Goal: Transaction & Acquisition: Purchase product/service

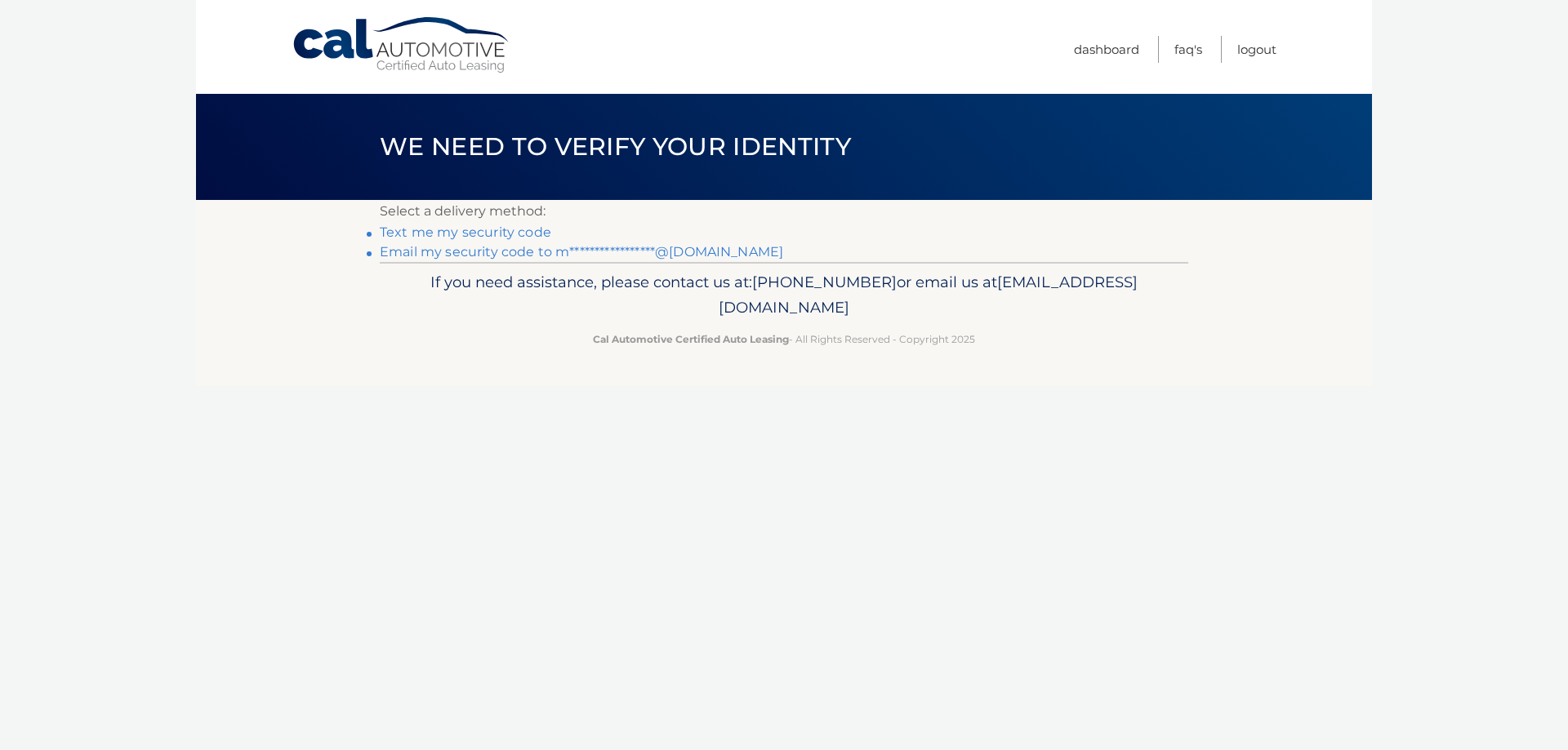
click at [506, 233] on link "Text me my security code" at bounding box center [465, 233] width 172 height 16
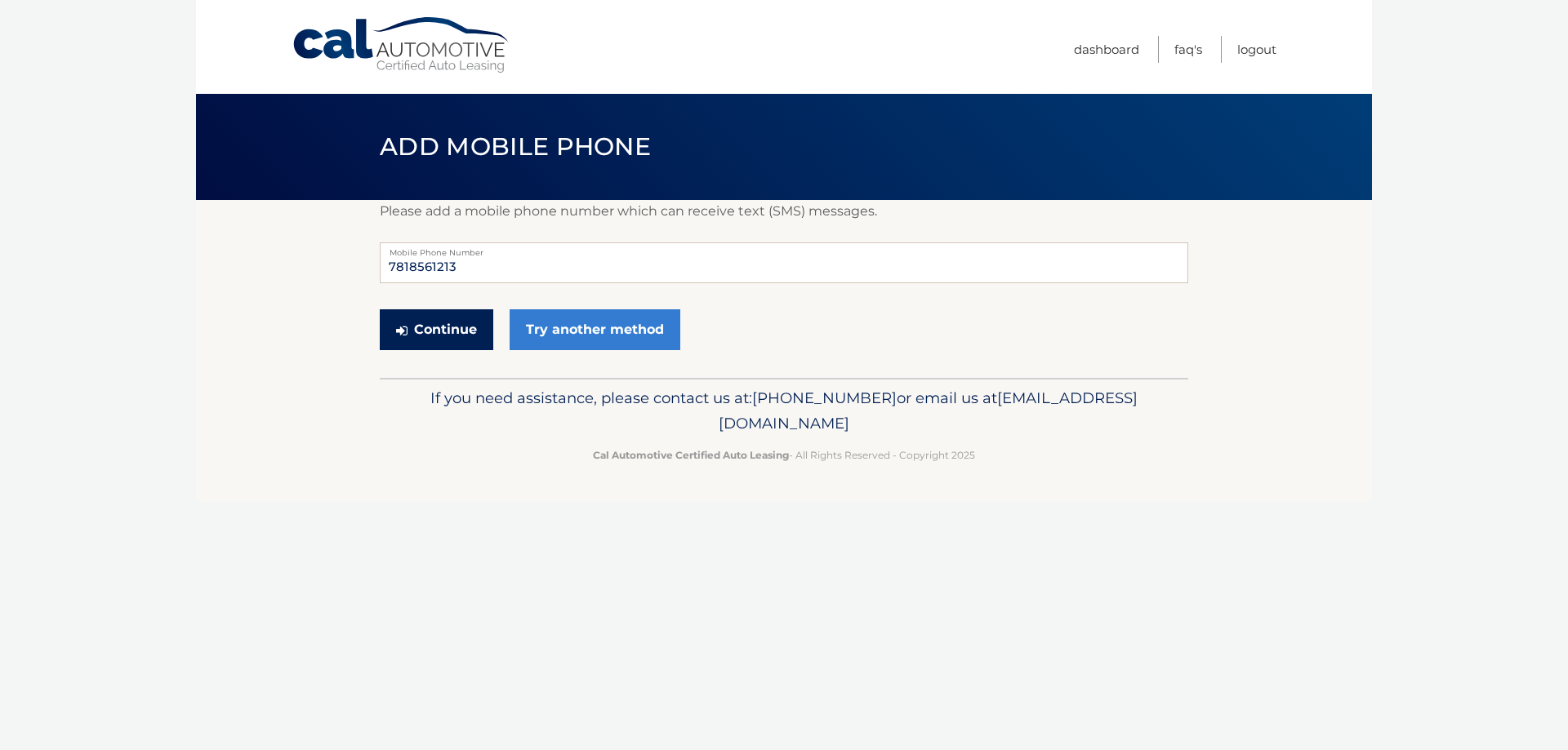
click at [431, 342] on button "Continue" at bounding box center [437, 329] width 113 height 41
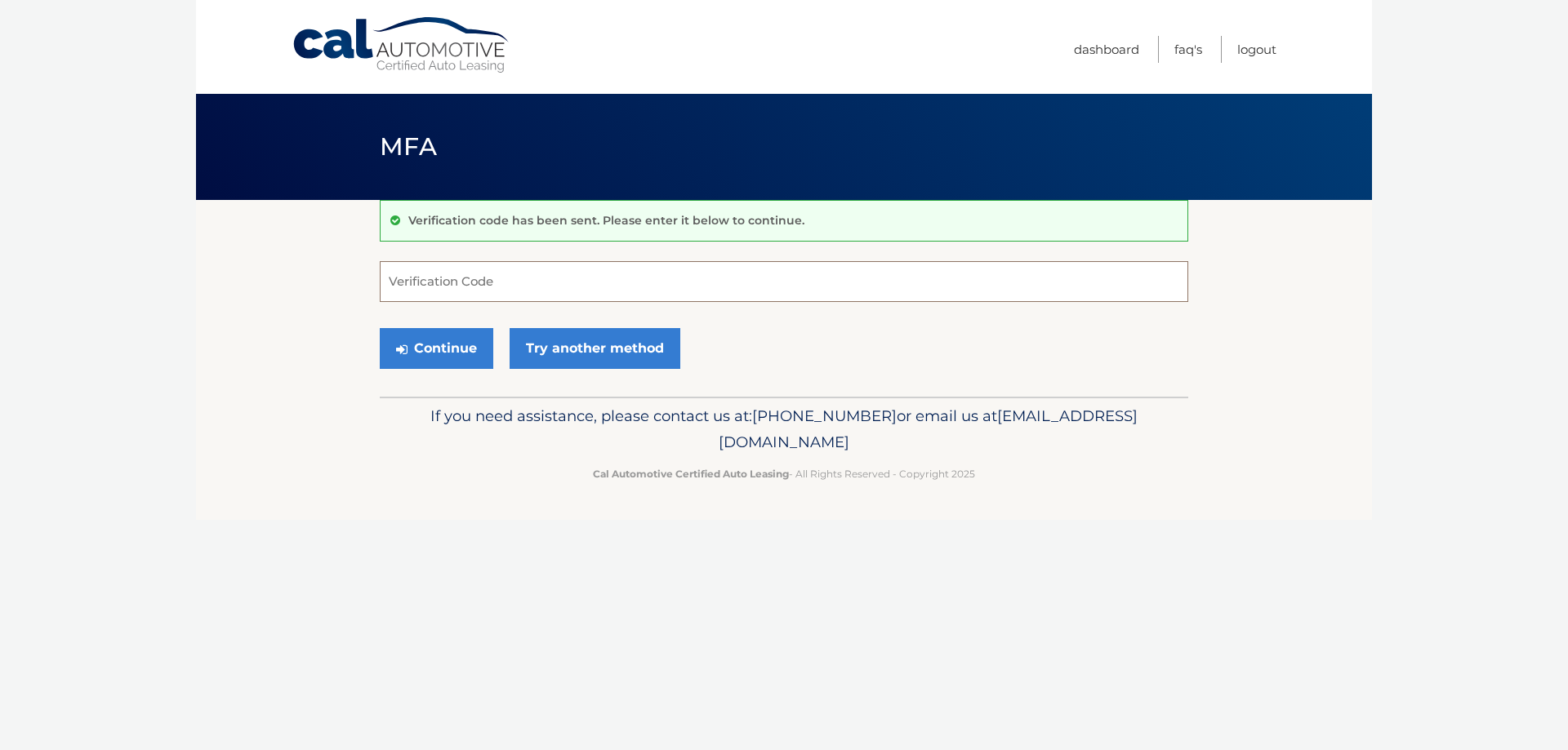
click at [410, 280] on input "Verification Code" at bounding box center [784, 281] width 809 height 41
type input "489276"
click at [442, 361] on button "Continue" at bounding box center [437, 348] width 113 height 41
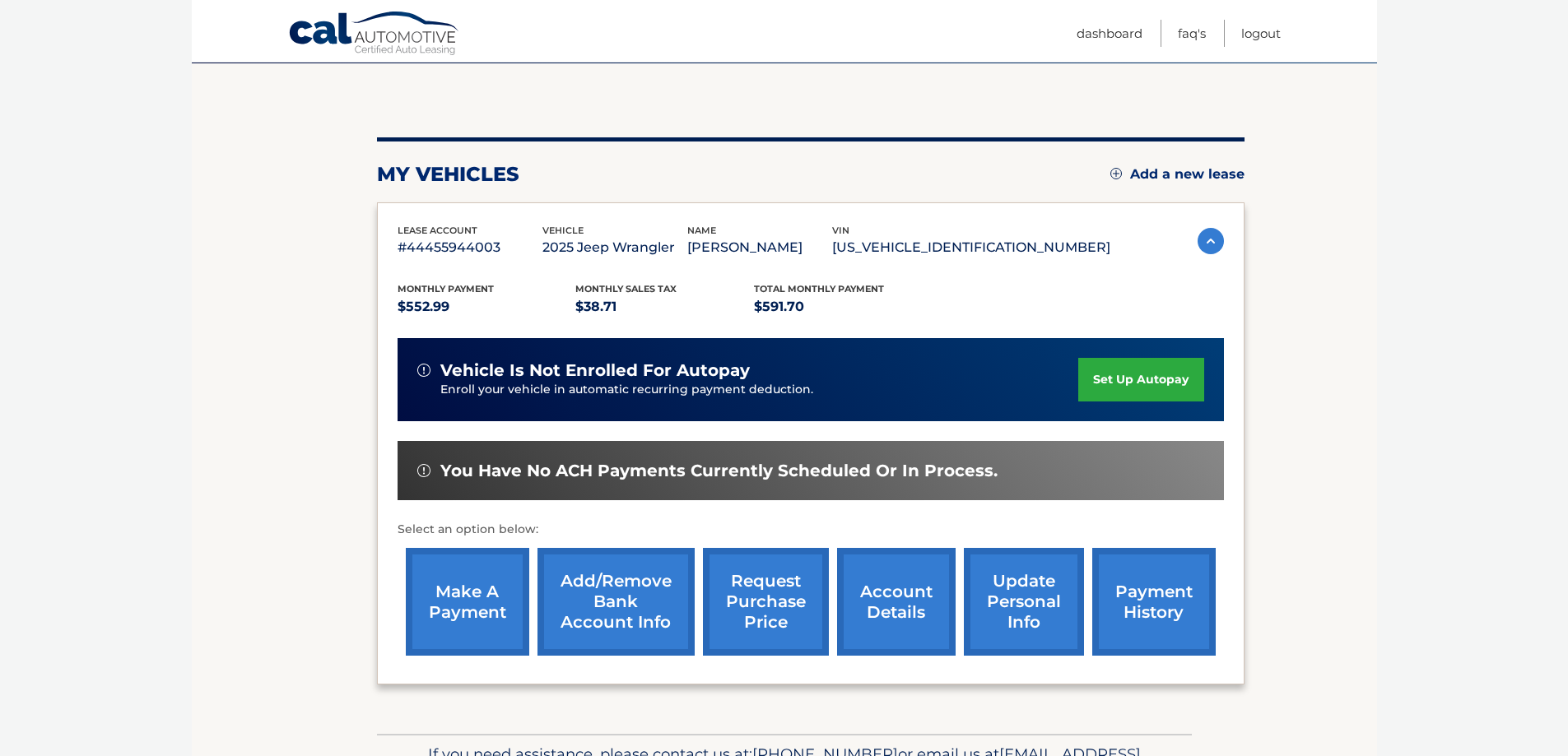
scroll to position [164, 0]
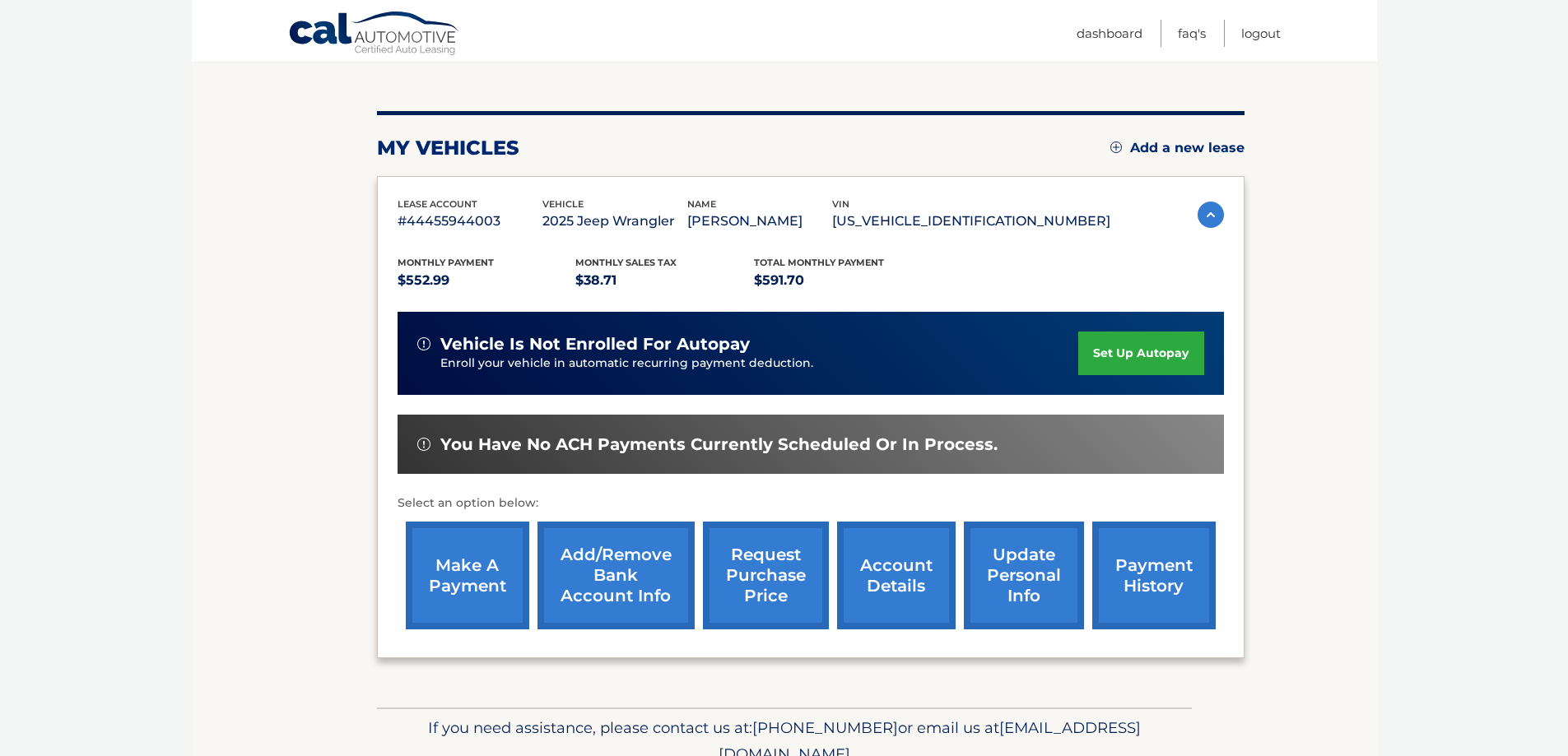
click at [478, 578] on link "make a payment" at bounding box center [467, 575] width 124 height 108
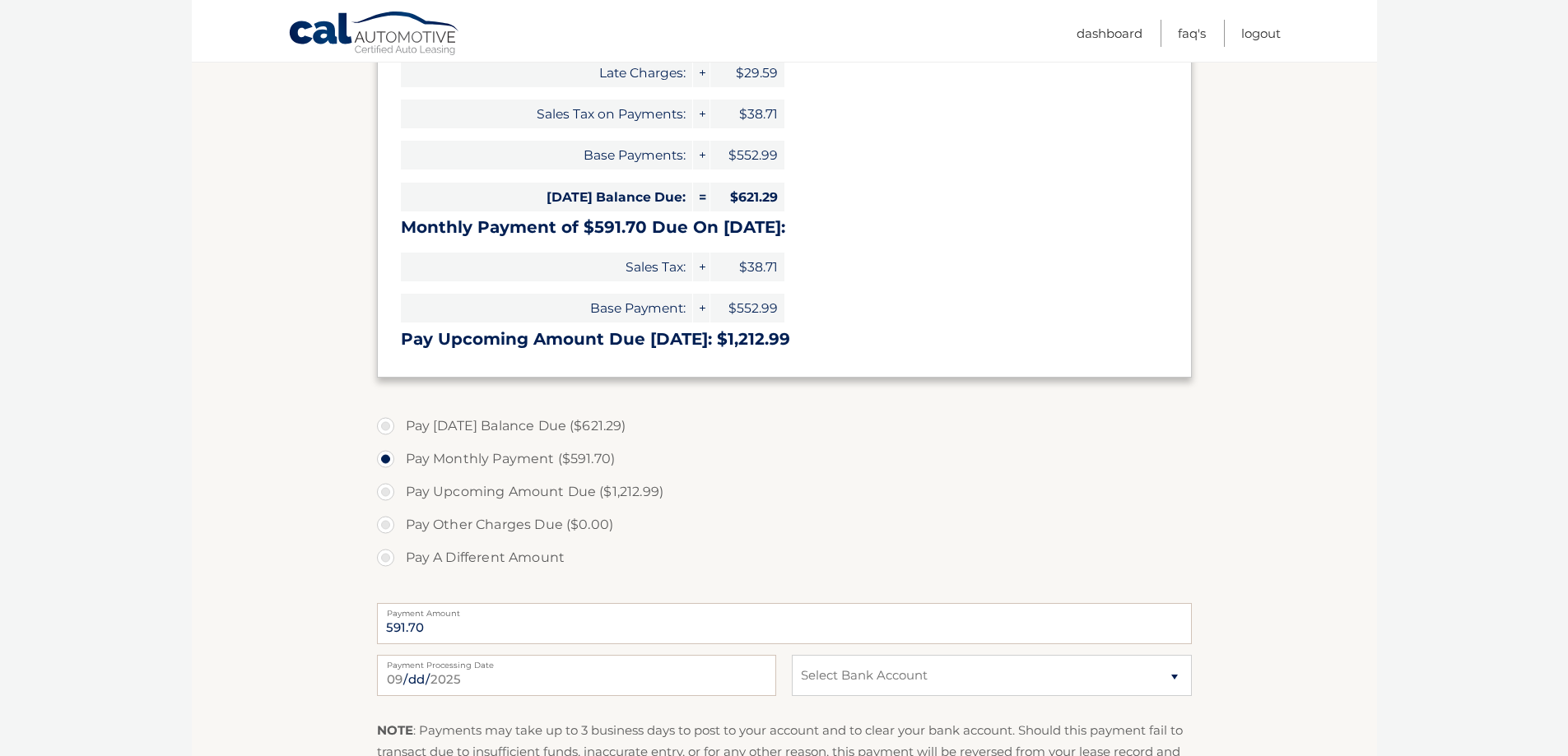
scroll to position [329, 0]
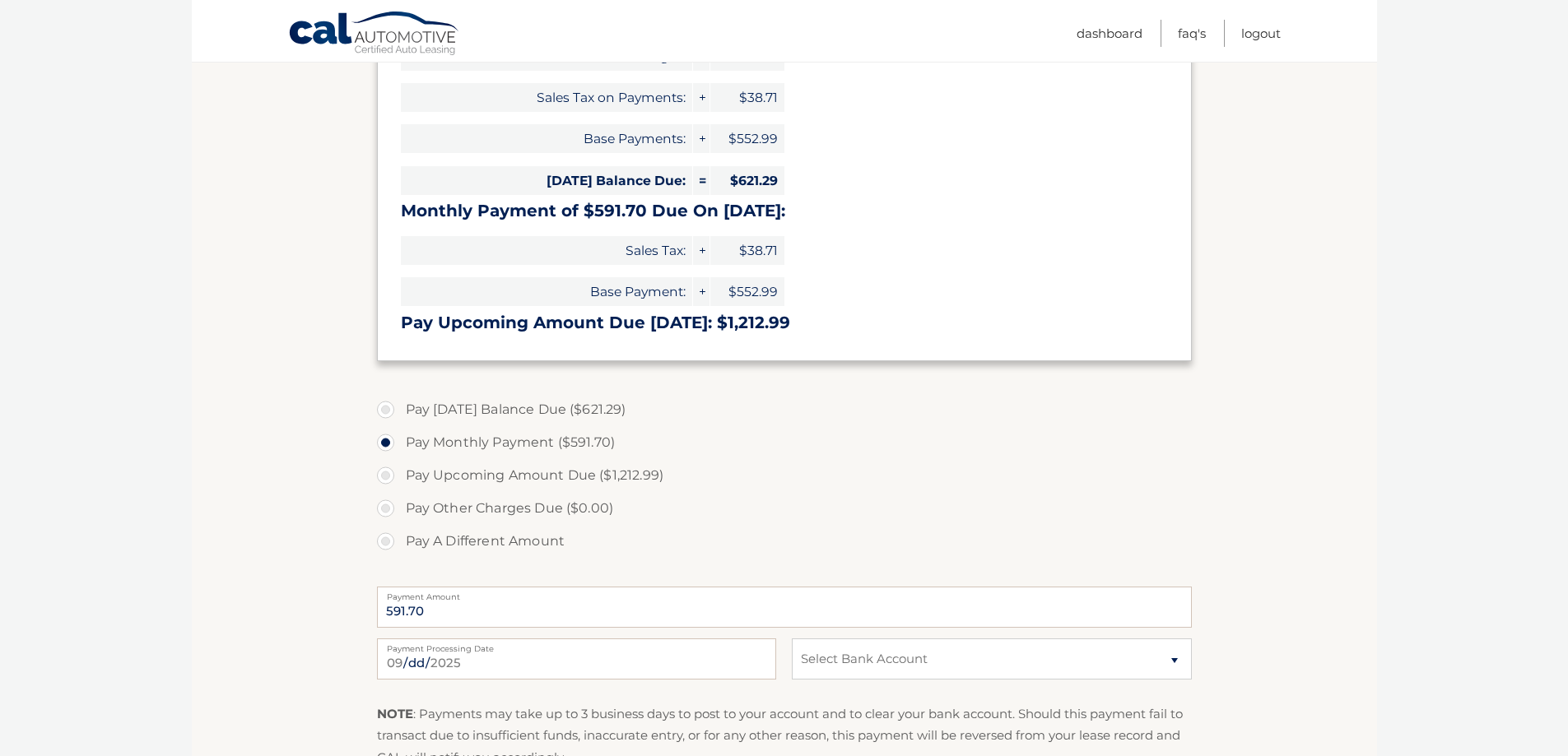
click at [387, 411] on label "Pay [DATE] Balance Due ($621.29)" at bounding box center [784, 409] width 815 height 32
click at [387, 411] on input "Pay Today's Balance Due ($621.29)" at bounding box center [392, 407] width 17 height 26
radio input "true"
type input "621.29"
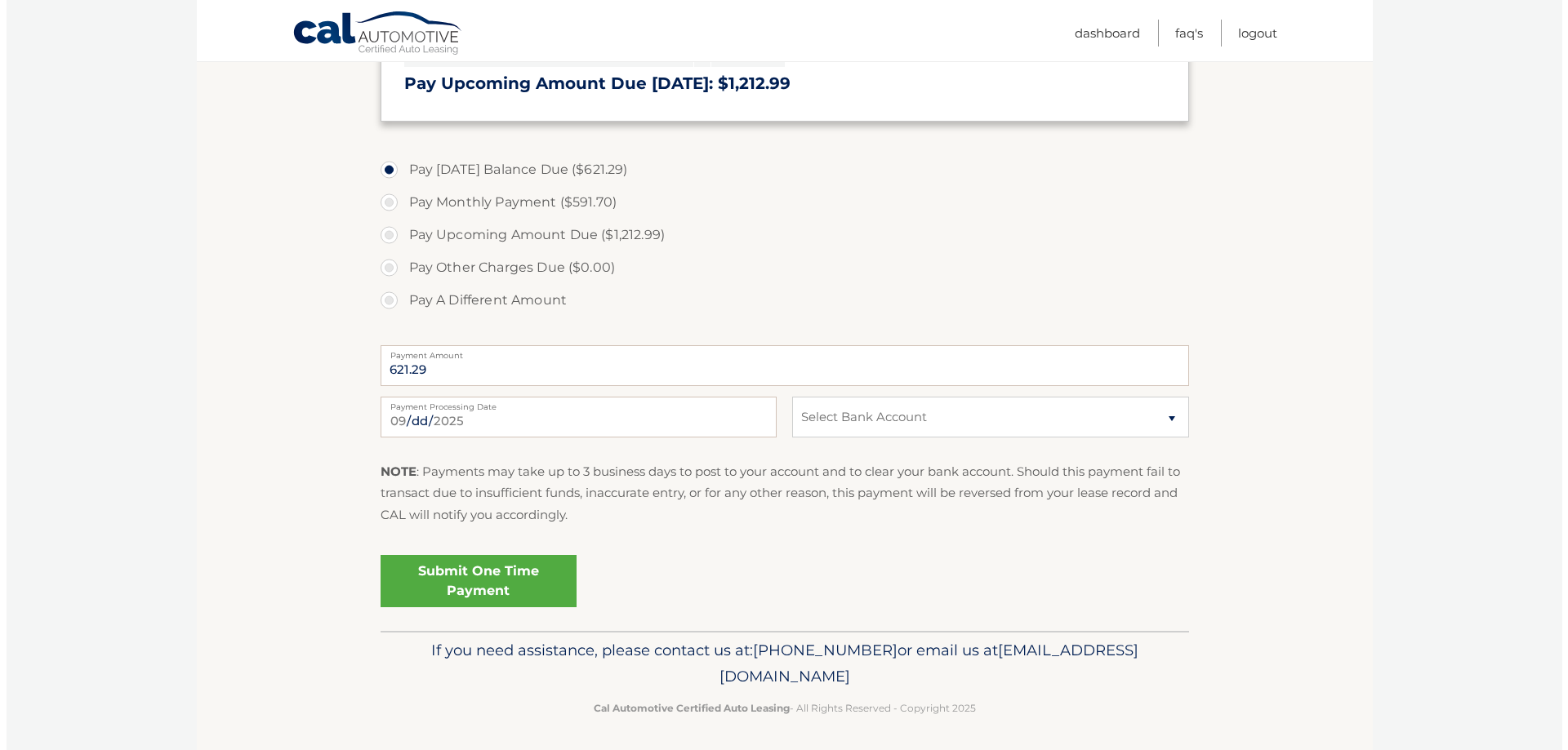
scroll to position [568, 0]
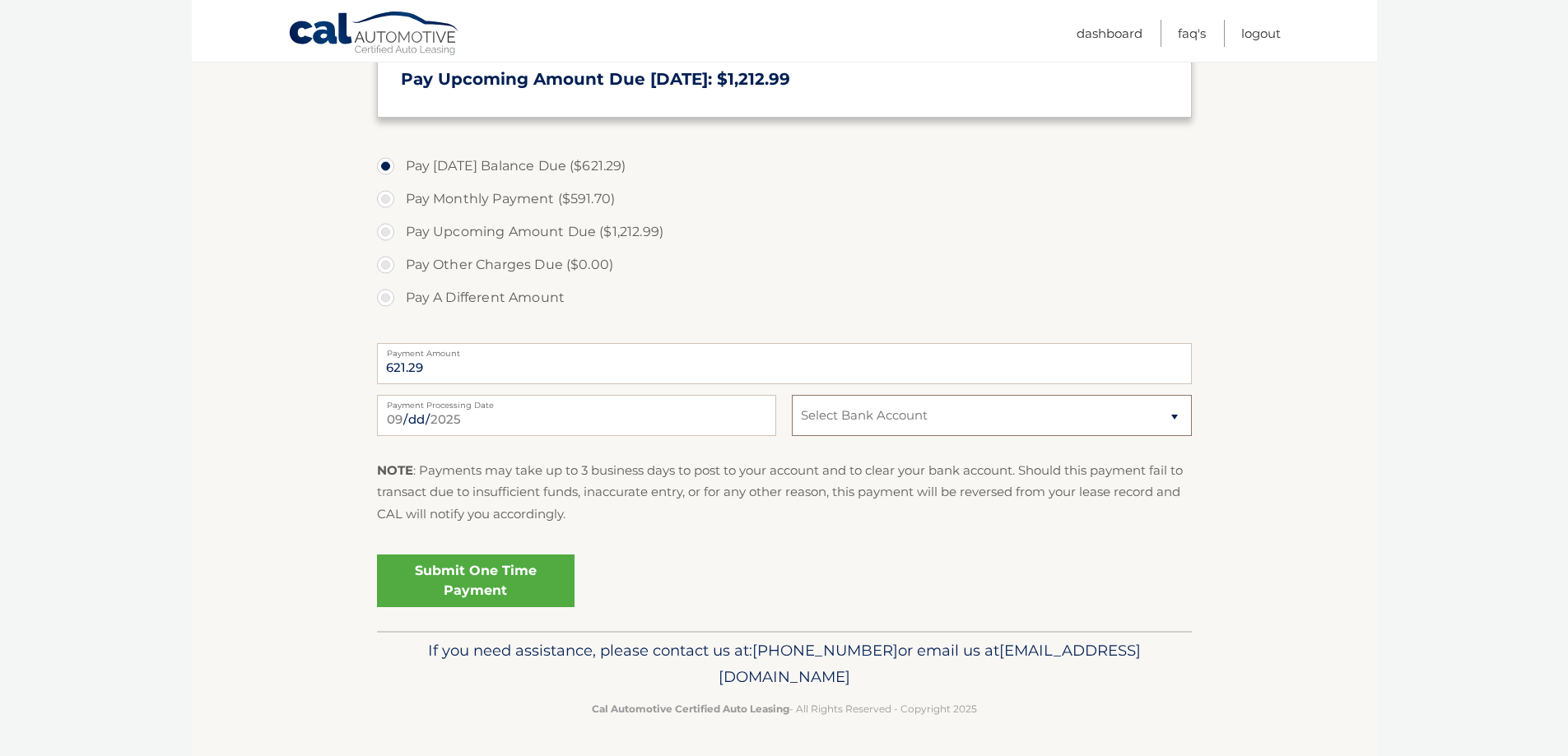
click at [925, 429] on select "Select Bank Account Checking JEANNE D ARC CREDIT UNION *****9020 Checking SOUTH…" at bounding box center [991, 415] width 399 height 41
select select "ODQ0N2ZiZmUtOGQxNy00ZGRmLWJhMTktN2QxOGY0ZmY3OTY0"
click at [791, 395] on select "Select Bank Account Checking JEANNE D ARC CREDIT UNION *****9020 Checking SOUTH…" at bounding box center [991, 415] width 399 height 41
click at [517, 592] on link "Submit One Time Payment" at bounding box center [475, 581] width 198 height 53
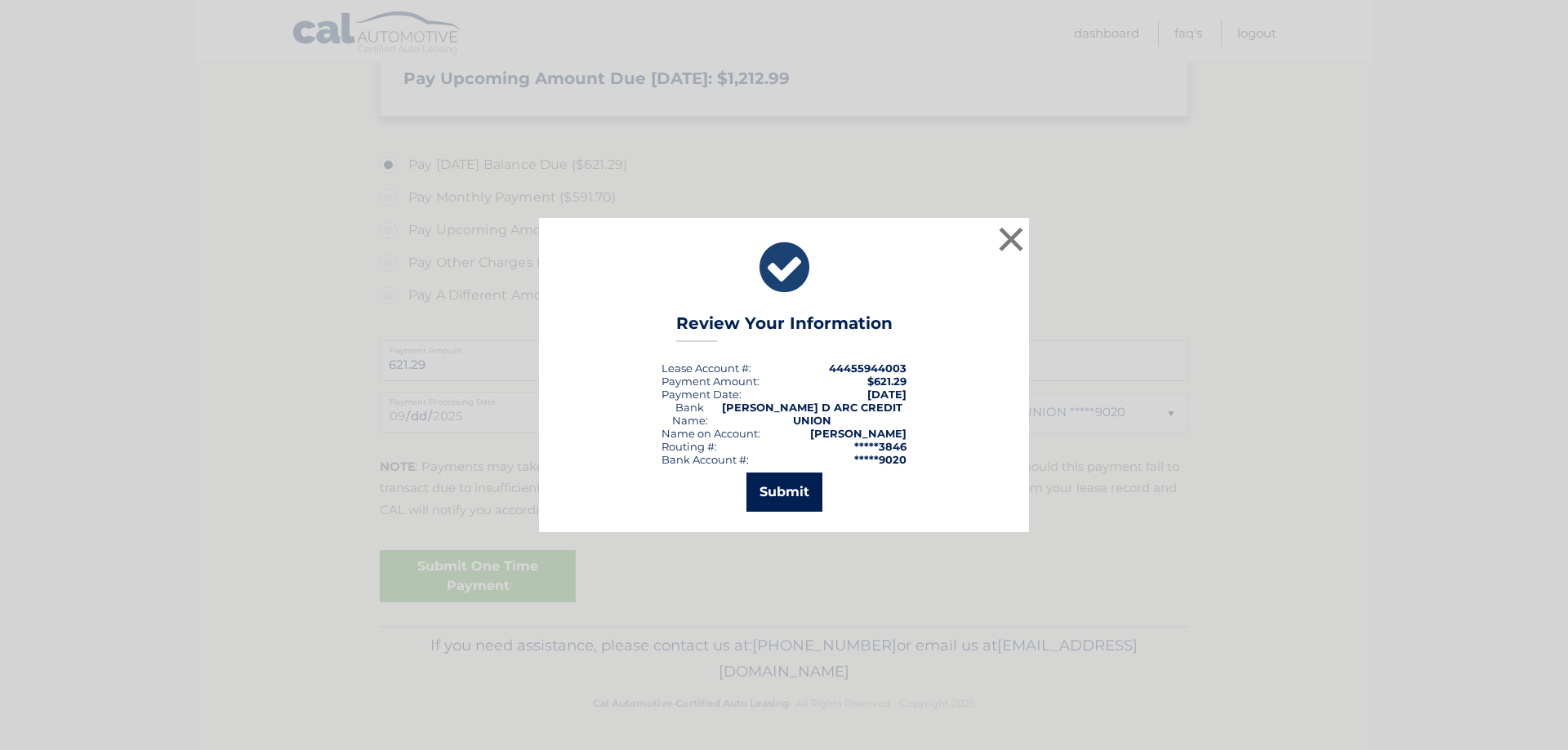
click at [764, 492] on button "Submit" at bounding box center [784, 492] width 76 height 39
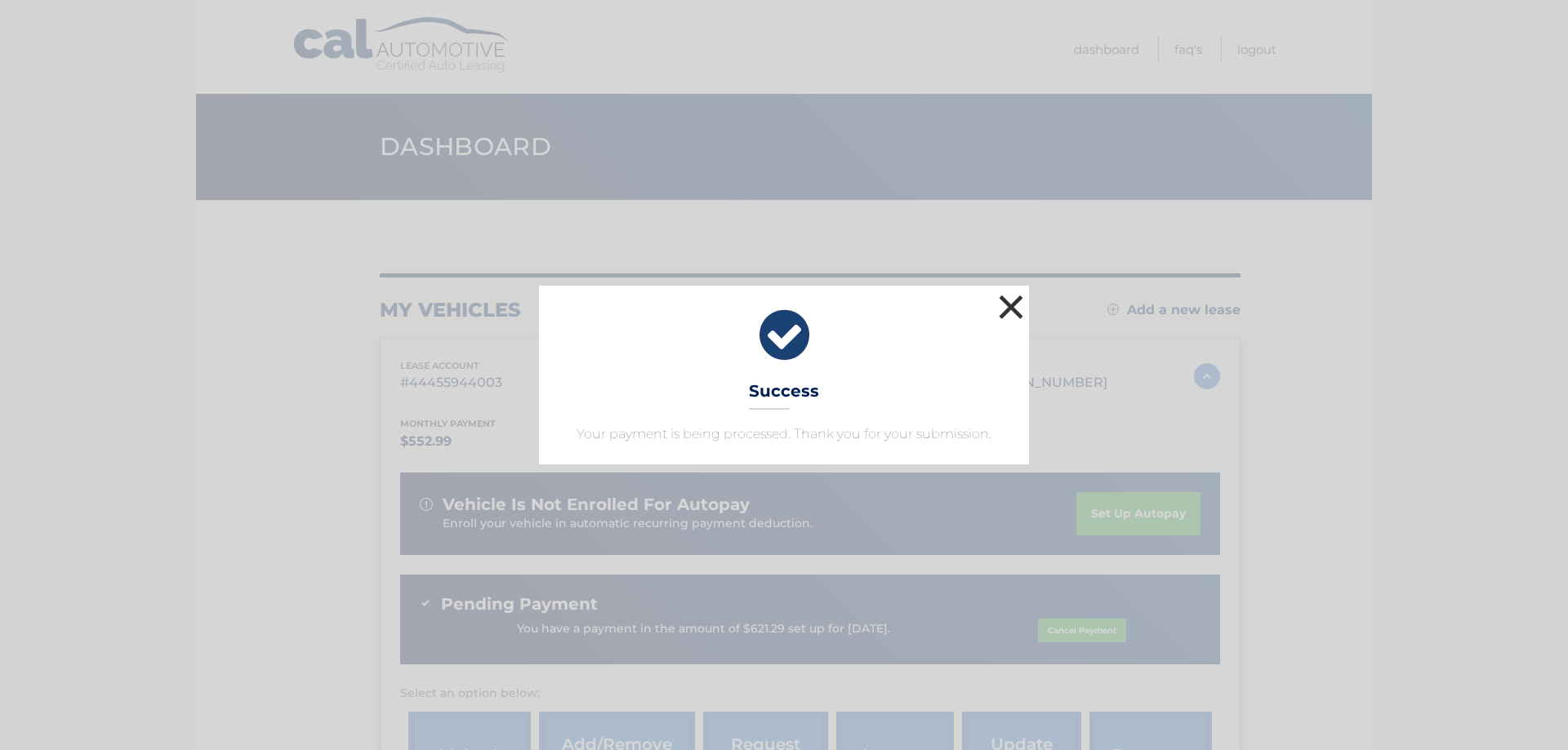
click at [1010, 308] on button "×" at bounding box center [1010, 307] width 32 height 32
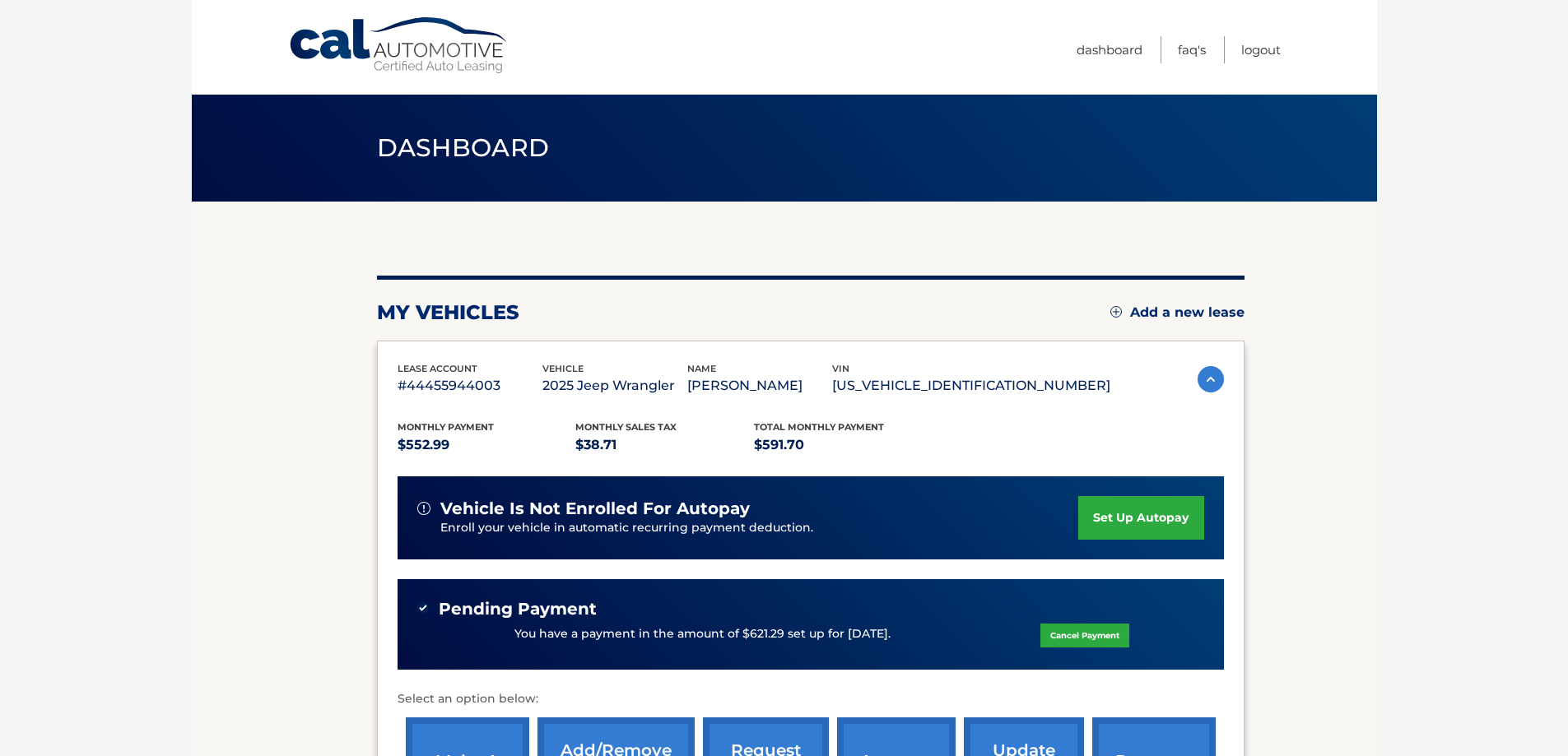
click at [1394, 406] on body "Cal Automotive Menu Dashboard FAQ's Logout" at bounding box center [784, 378] width 1568 height 756
click at [1258, 47] on link "Logout" at bounding box center [1261, 49] width 40 height 27
